Goal: Task Accomplishment & Management: Manage account settings

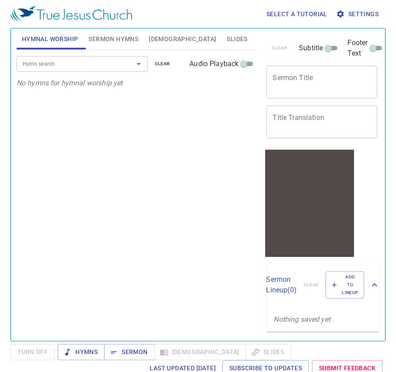
click at [153, 38] on span "Bible" at bounding box center [182, 39] width 67 height 11
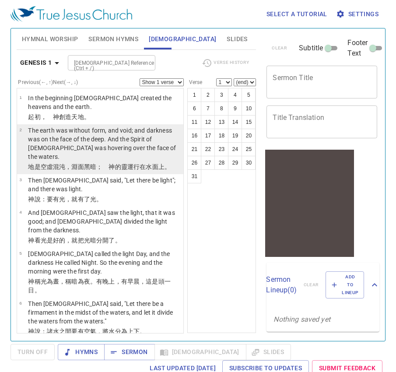
click at [99, 138] on p "The earth was without form, and void; and darkness was on the face of the deep.…" at bounding box center [104, 143] width 153 height 35
select select "2"
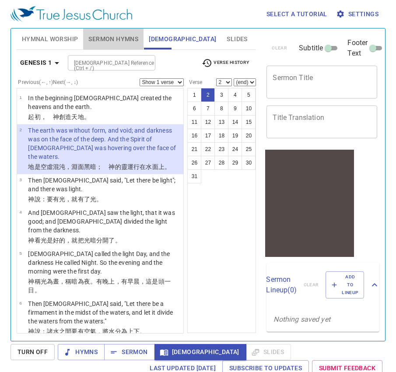
click at [106, 39] on span "Sermon Hymns" at bounding box center [113, 39] width 50 height 11
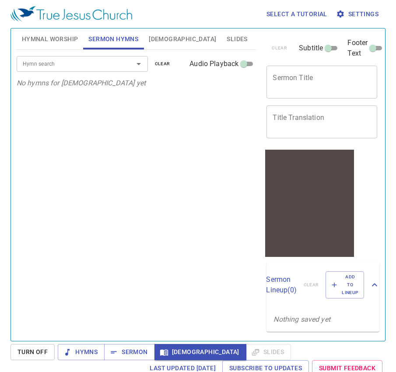
click at [130, 66] on div at bounding box center [132, 64] width 23 height 12
click at [136, 62] on icon "Open" at bounding box center [138, 64] width 10 height 10
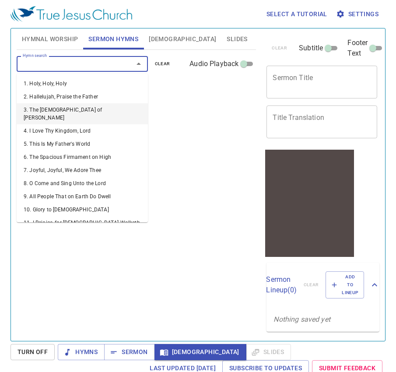
click at [106, 112] on li "3. The God of Abraham Praise" at bounding box center [82, 113] width 131 height 21
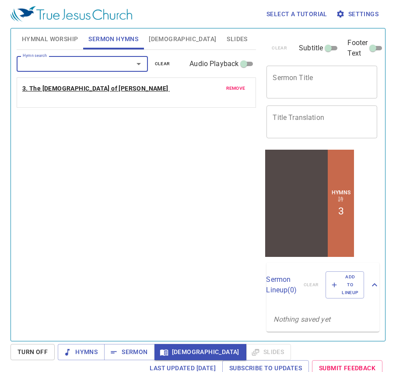
click at [111, 92] on span "3. The God of Abraham Praise" at bounding box center [95, 88] width 147 height 11
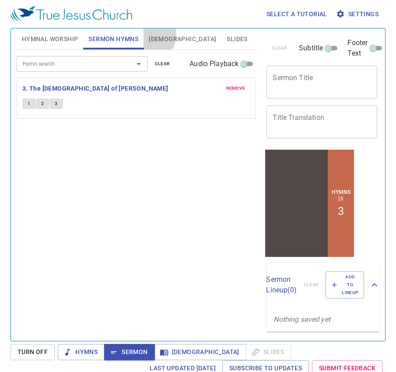
click at [149, 35] on span "Bible" at bounding box center [182, 39] width 67 height 11
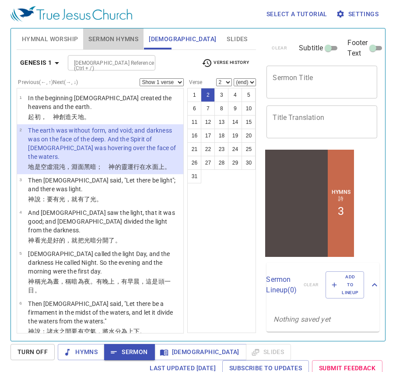
click at [94, 37] on span "Sermon Hymns" at bounding box center [113, 39] width 50 height 11
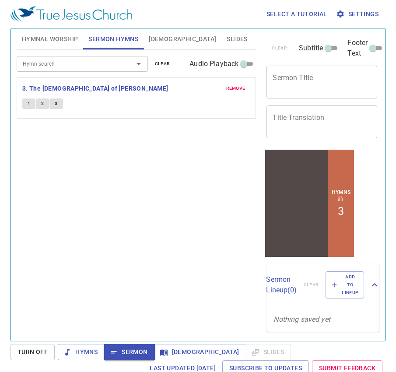
click at [29, 104] on span "1" at bounding box center [29, 104] width 3 height 8
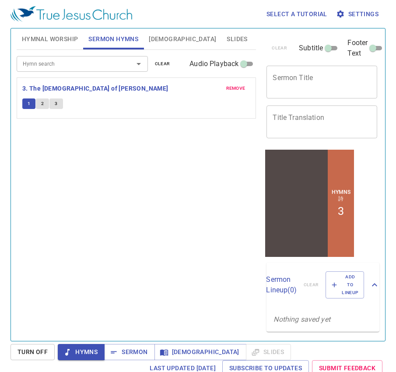
click at [43, 105] on span "2" at bounding box center [42, 104] width 3 height 8
click at [59, 108] on button "3" at bounding box center [55, 103] width 13 height 10
click at [301, 77] on textarea "Sermon Title" at bounding box center [321, 81] width 98 height 17
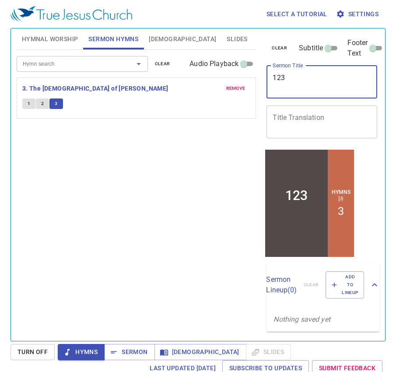
type textarea "123"
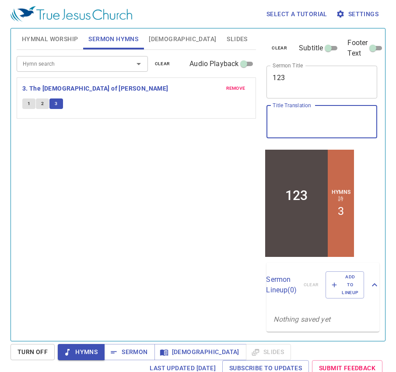
click at [307, 115] on textarea "Title Translation" at bounding box center [321, 121] width 98 height 17
type textarea "123132"
click at [42, 103] on span "2" at bounding box center [42, 104] width 3 height 8
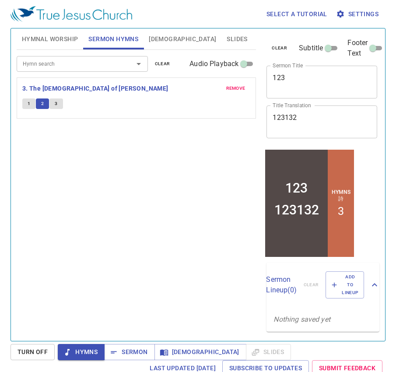
click at [26, 105] on button "1" at bounding box center [28, 103] width 13 height 10
click at [61, 100] on button "3" at bounding box center [55, 103] width 13 height 10
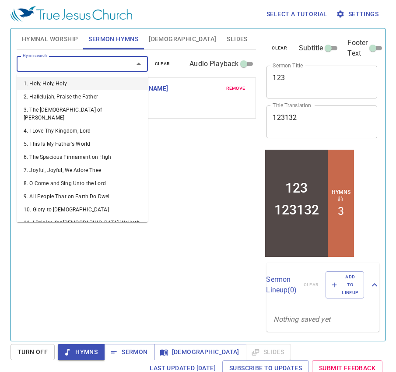
click at [62, 66] on input "Hymn search" at bounding box center [69, 64] width 100 height 10
click at [60, 93] on li "2. Hallelujah, Praise the Father" at bounding box center [82, 96] width 131 height 13
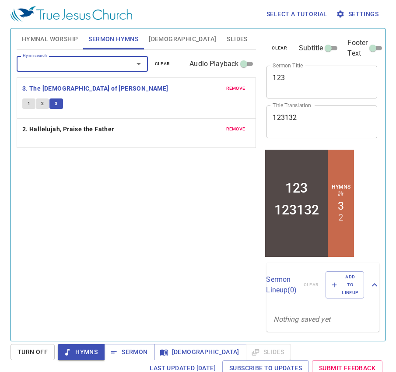
click at [41, 106] on button "2" at bounding box center [42, 103] width 13 height 10
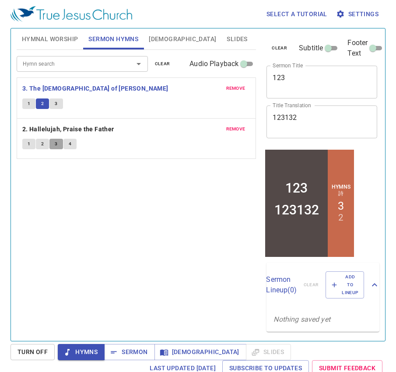
click at [57, 143] on span "3" at bounding box center [56, 144] width 3 height 8
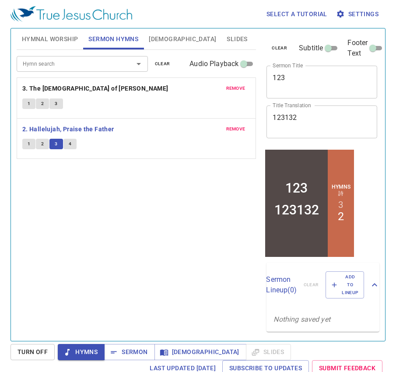
click at [45, 144] on button "2" at bounding box center [42, 144] width 13 height 10
drag, startPoint x: 28, startPoint y: 145, endPoint x: 53, endPoint y: 146, distance: 25.0
click at [29, 145] on span "1" at bounding box center [29, 144] width 3 height 8
click at [68, 146] on button "4" at bounding box center [69, 144] width 13 height 10
click at [344, 14] on icon "button" at bounding box center [340, 14] width 9 height 9
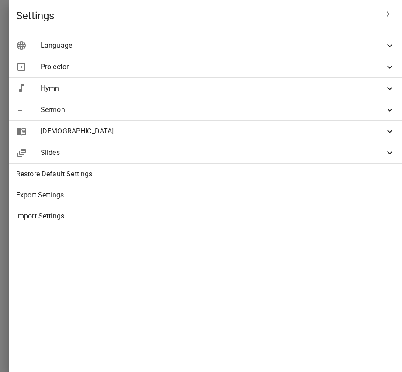
click at [296, 52] on div "Language" at bounding box center [205, 45] width 393 height 21
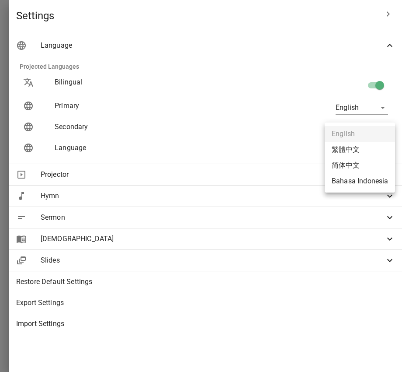
click at [348, 151] on body "Select a tutorial Settings Hymnal Worship Sermon Hymns Bible Slides Hymn search…" at bounding box center [201, 186] width 402 height 372
click at [343, 162] on li "简体中文" at bounding box center [360, 165] width 70 height 16
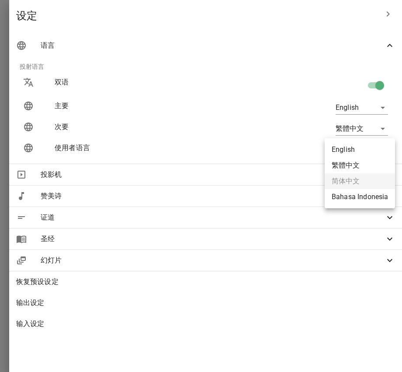
click at [350, 149] on body "选择教程 设定 诗颂崇拜 证道 赞美诗 圣经 幻灯片 诗歌搜寻 诗歌搜寻 清除 播放音频 诗颂崇拜还未选赞美诗 诗歌搜寻 诗歌搜寻 清除 播放音频 删除 3、…" at bounding box center [201, 186] width 402 height 372
click at [356, 196] on li "Bahasa Indonesia" at bounding box center [360, 197] width 70 height 16
type input "id"
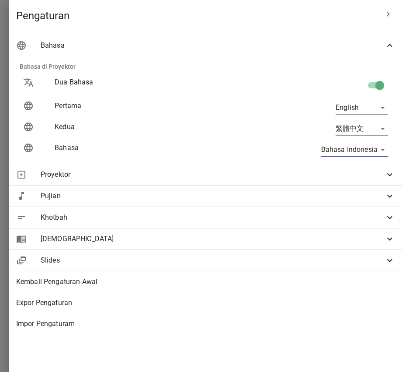
click at [291, 239] on span "Alkitab" at bounding box center [213, 238] width 344 height 10
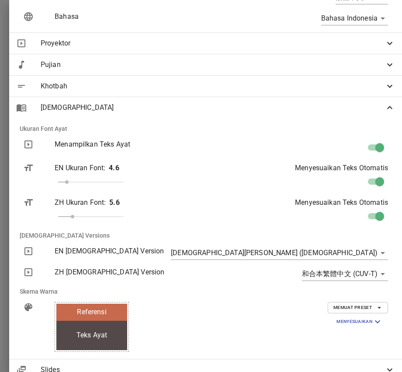
scroll to position [175, 0]
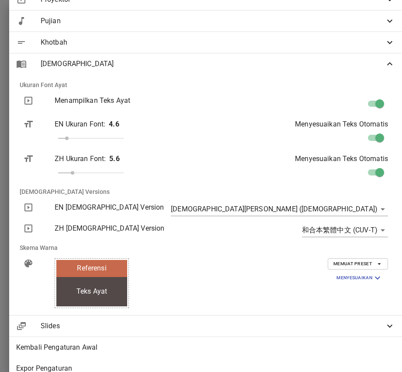
click at [318, 227] on body "Pilih tutorial Pengaturan Pujian Awal Pujian Alkitab Slides Pencarian kidung ro…" at bounding box center [201, 186] width 402 height 372
click at [319, 206] on div at bounding box center [201, 186] width 402 height 372
click at [321, 208] on body "Pilih tutorial Pengaturan Pujian Awal Pujian Alkitab Slides Pencarian kidung ro…" at bounding box center [201, 186] width 402 height 372
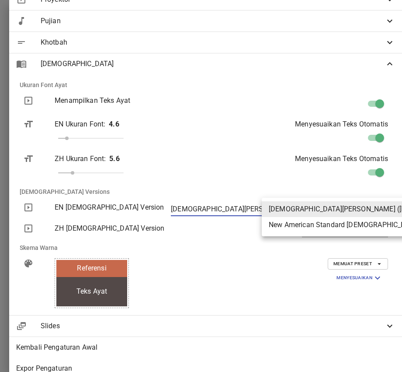
click at [148, 210] on div at bounding box center [201, 186] width 402 height 372
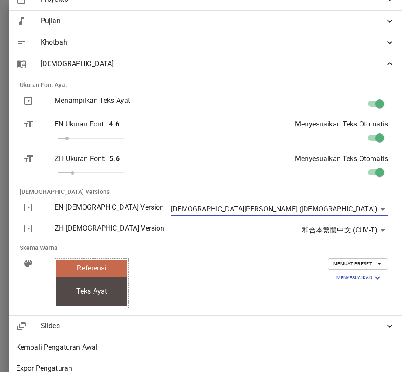
click at [32, 206] on icon at bounding box center [28, 207] width 8 height 8
click at [32, 207] on icon at bounding box center [28, 207] width 8 height 8
click at [32, 225] on icon at bounding box center [28, 228] width 8 height 8
click at [185, 207] on p "EN Bible Version" at bounding box center [143, 207] width 176 height 10
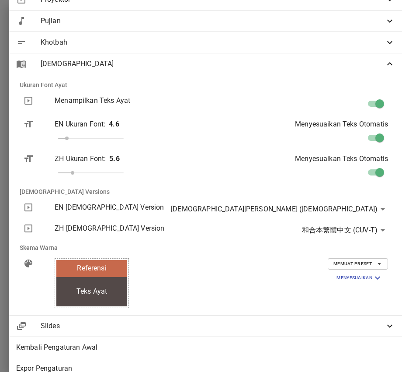
click at [309, 215] on body "Pilih tutorial Pengaturan Pujian Awal Pujian Alkitab Slides Pencarian kidung ro…" at bounding box center [201, 186] width 402 height 372
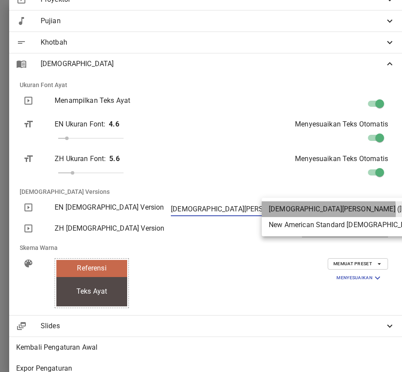
click at [295, 211] on li "New King James Version (NKJV)" at bounding box center [372, 209] width 221 height 16
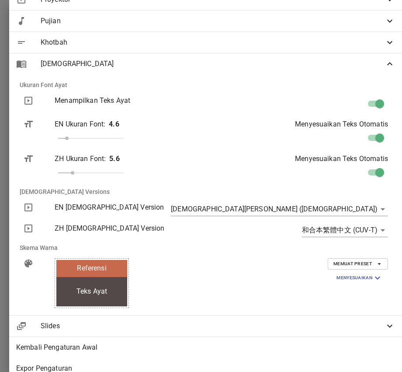
click at [230, 211] on p "EN Bible Version" at bounding box center [143, 207] width 176 height 10
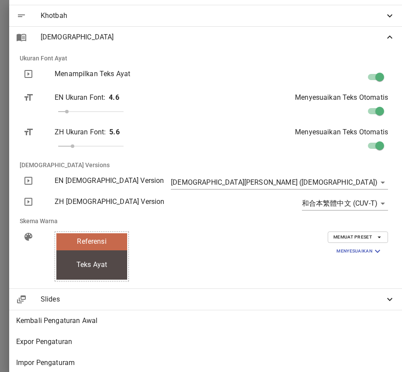
scroll to position [213, 0]
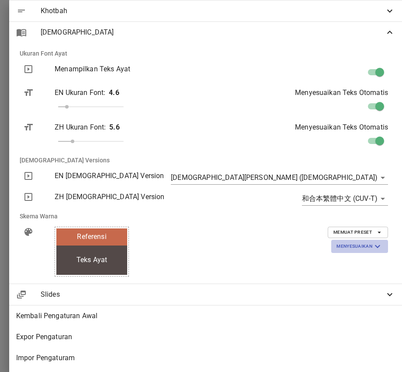
click at [358, 241] on span "Menyesuaikan" at bounding box center [360, 246] width 46 height 10
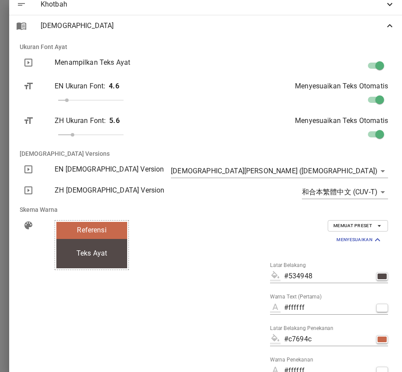
click at [334, 227] on span "Memuat Preset" at bounding box center [358, 226] width 49 height 8
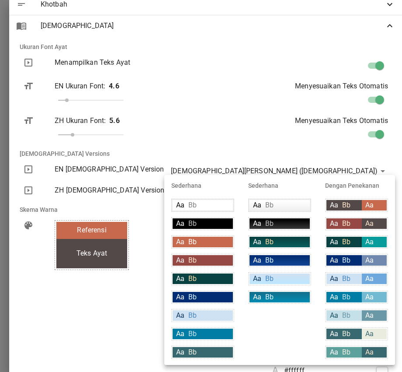
click at [245, 130] on div at bounding box center [201, 186] width 402 height 372
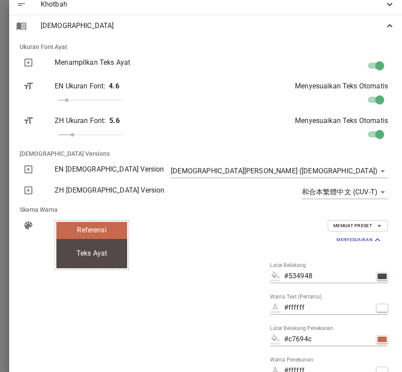
scroll to position [355, 0]
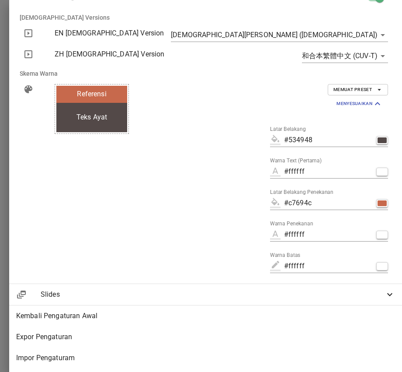
click at [215, 292] on span "Slides" at bounding box center [213, 294] width 344 height 10
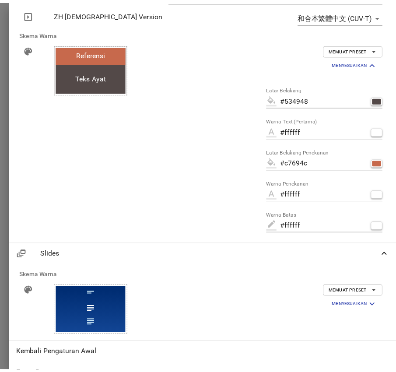
scroll to position [433, 0]
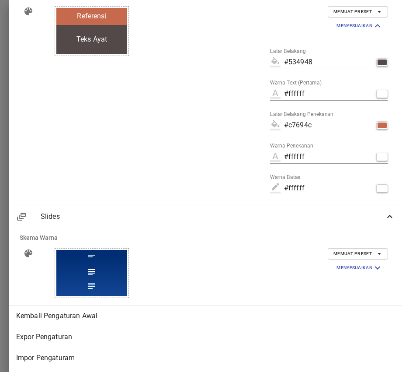
click at [365, 250] on span "Memuat Preset" at bounding box center [358, 254] width 49 height 8
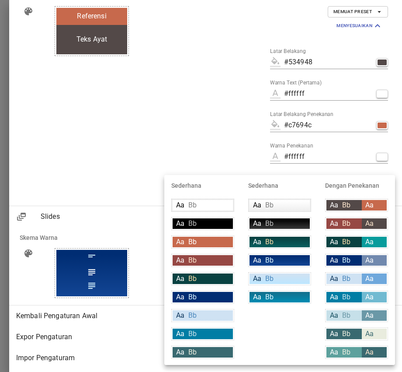
click at [195, 141] on div at bounding box center [201, 186] width 402 height 372
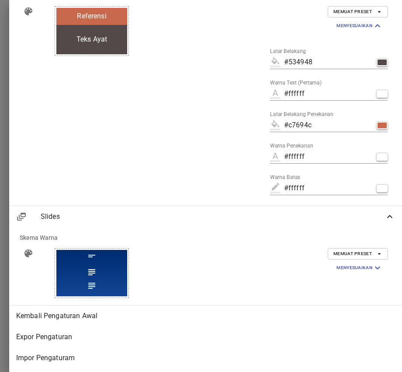
click at [78, 254] on div at bounding box center [201, 186] width 402 height 372
